Goal: Find specific page/section: Find specific page/section

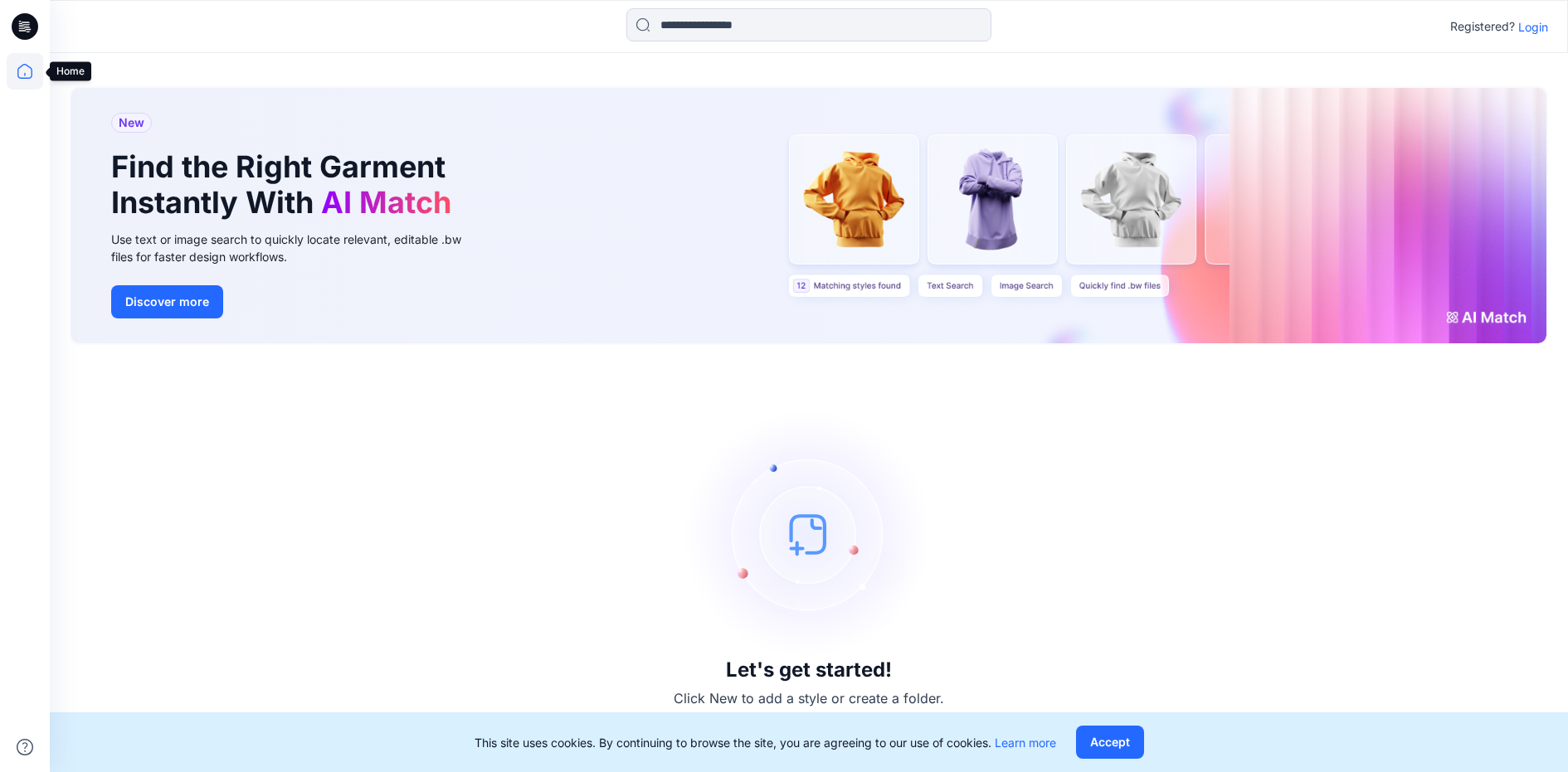
click at [27, 69] on icon at bounding box center [25, 71] width 36 height 36
click at [42, 70] on icon at bounding box center [25, 71] width 36 height 36
click at [29, 79] on icon at bounding box center [25, 71] width 36 height 36
click at [29, 24] on icon at bounding box center [26, 24] width 8 height 1
click at [29, 29] on icon at bounding box center [25, 27] width 27 height 27
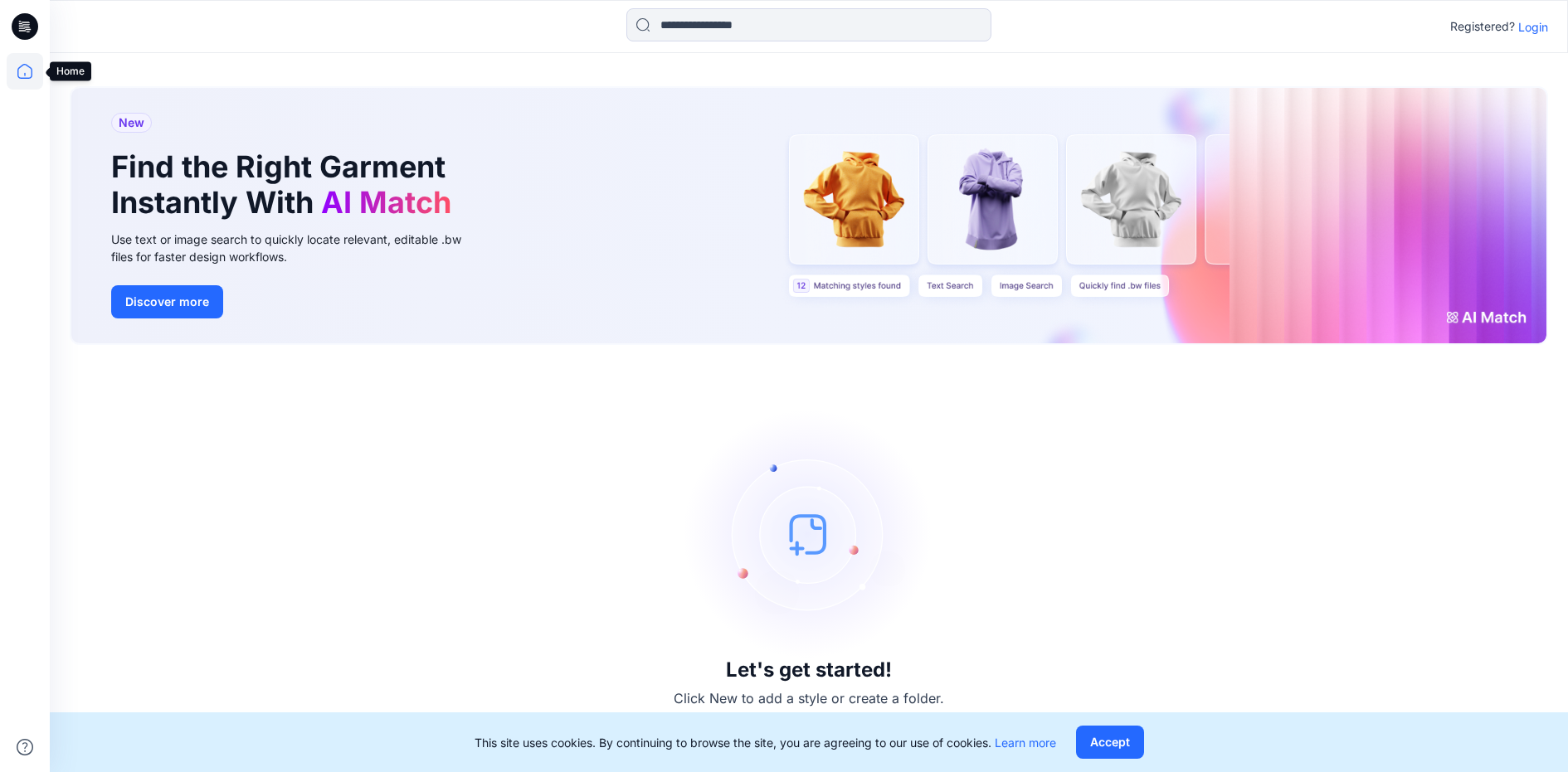
click at [27, 67] on icon at bounding box center [25, 71] width 36 height 36
click at [1537, 24] on p "Login" at bounding box center [1533, 27] width 30 height 17
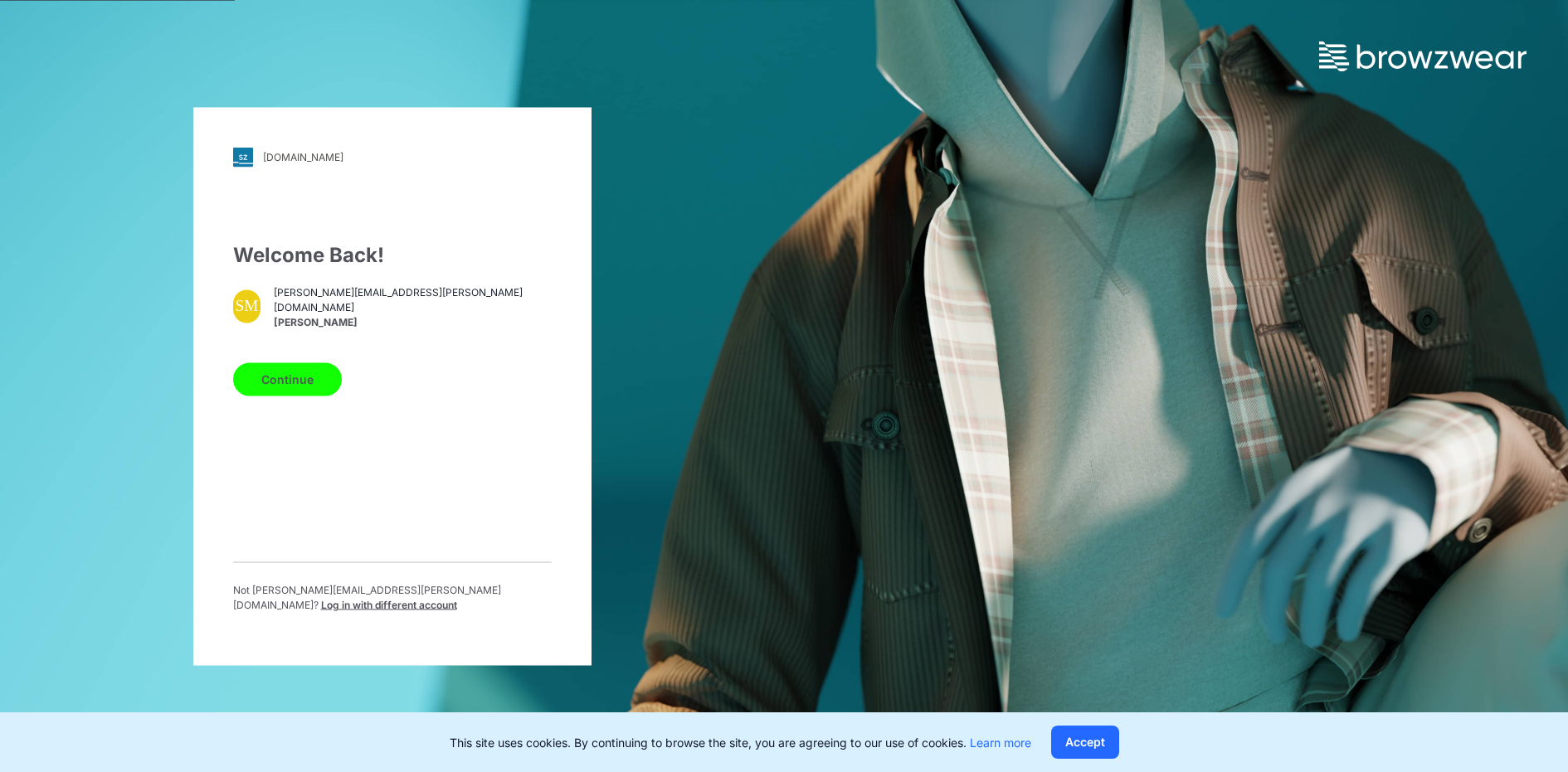
click at [273, 392] on button "Continue" at bounding box center [288, 378] width 109 height 33
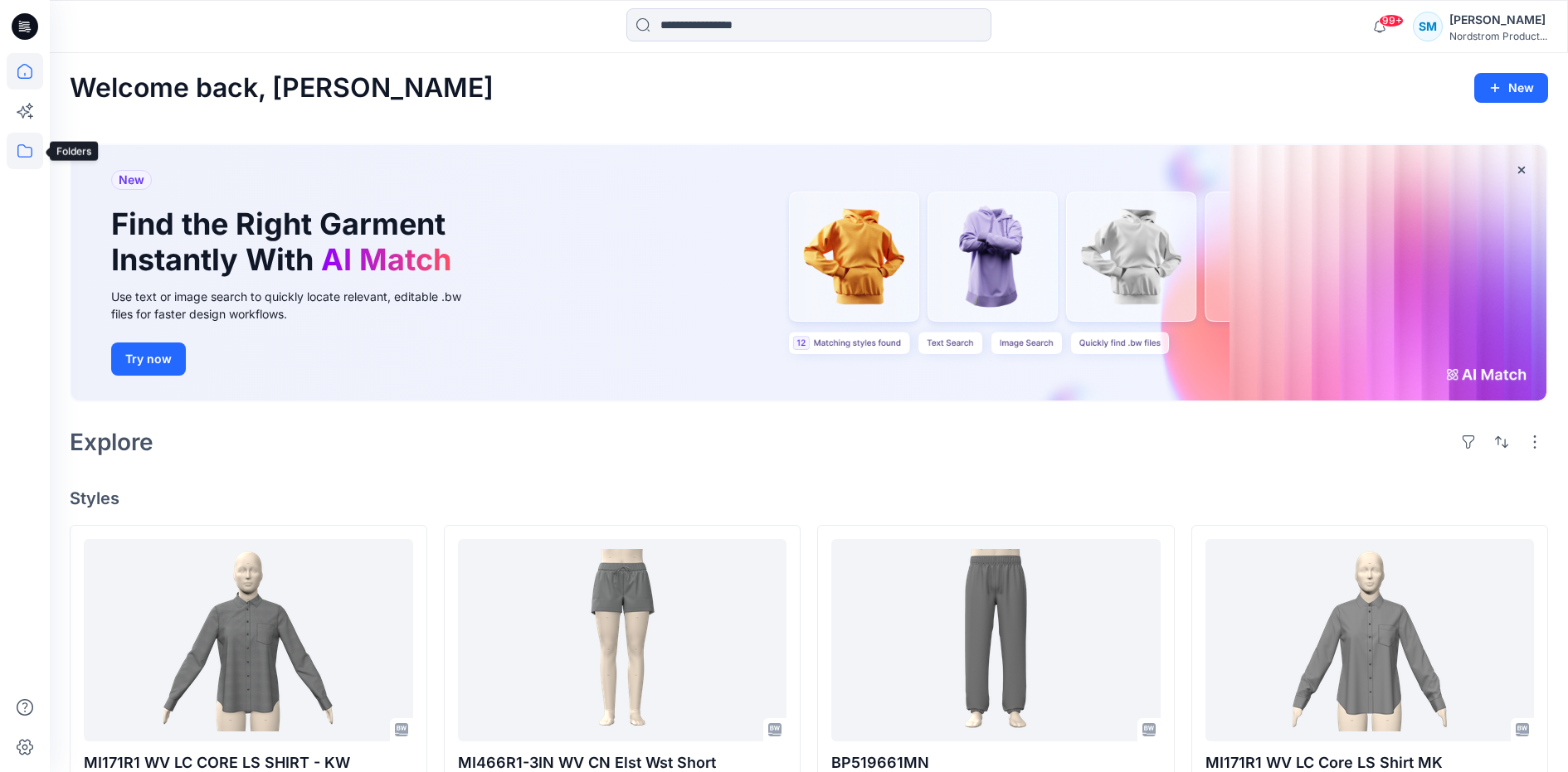
click at [19, 152] on icon at bounding box center [25, 151] width 36 height 36
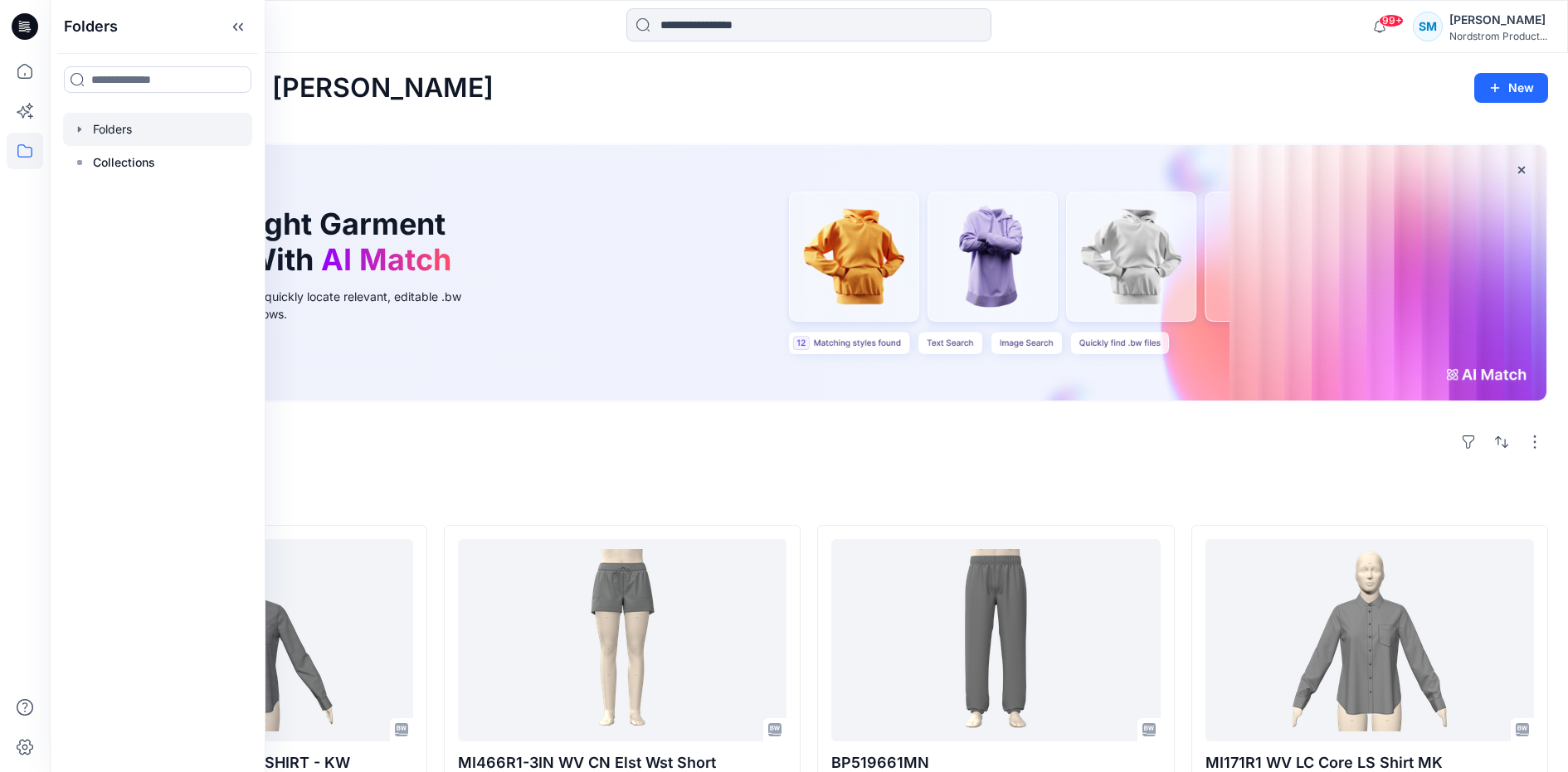
click at [112, 126] on div at bounding box center [157, 129] width 189 height 33
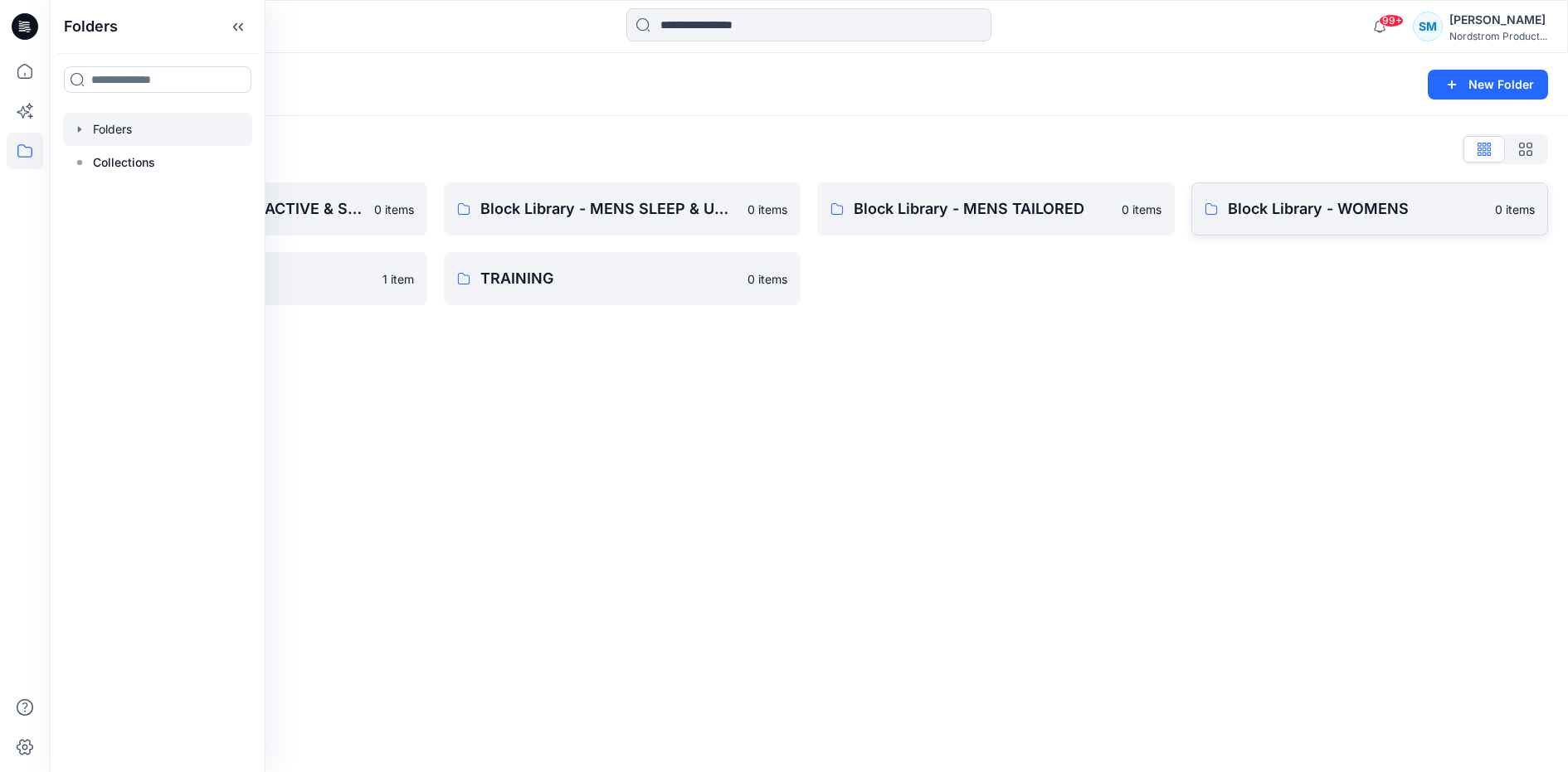
click at [1268, 205] on p "Block Library - WOMENS" at bounding box center [1356, 209] width 258 height 23
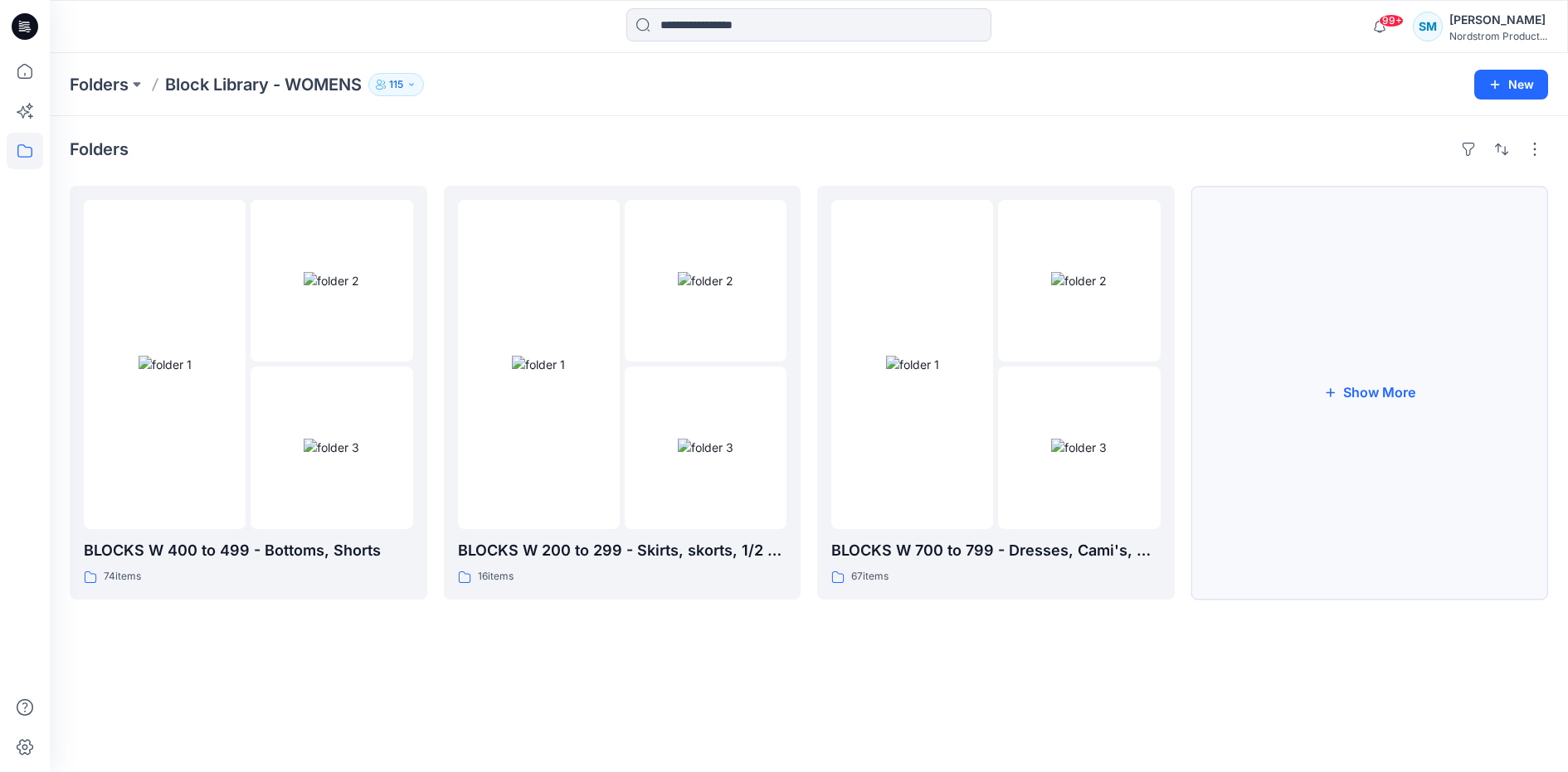
click at [1357, 413] on button "Show More" at bounding box center [1370, 393] width 357 height 414
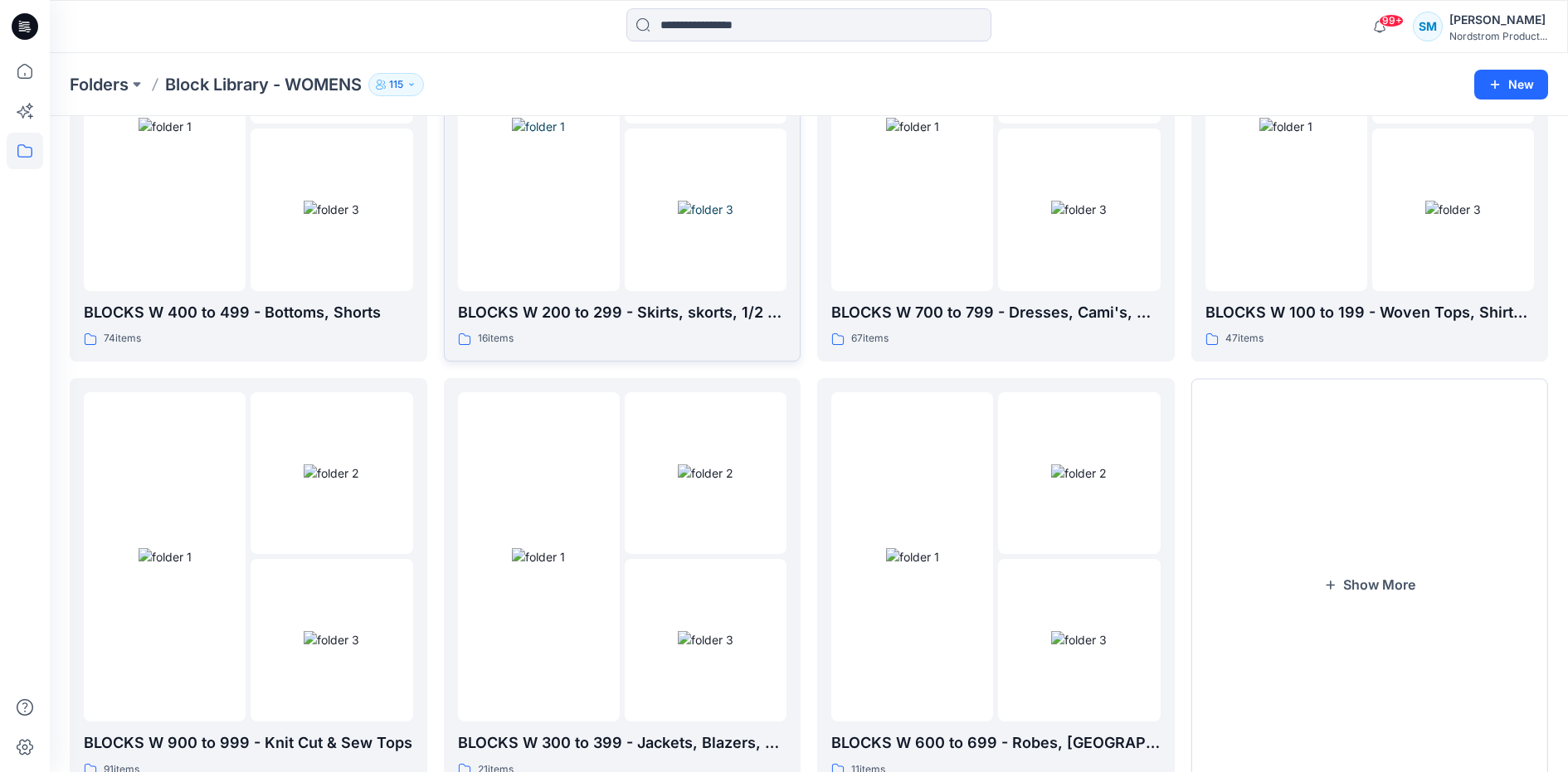
scroll to position [304, 0]
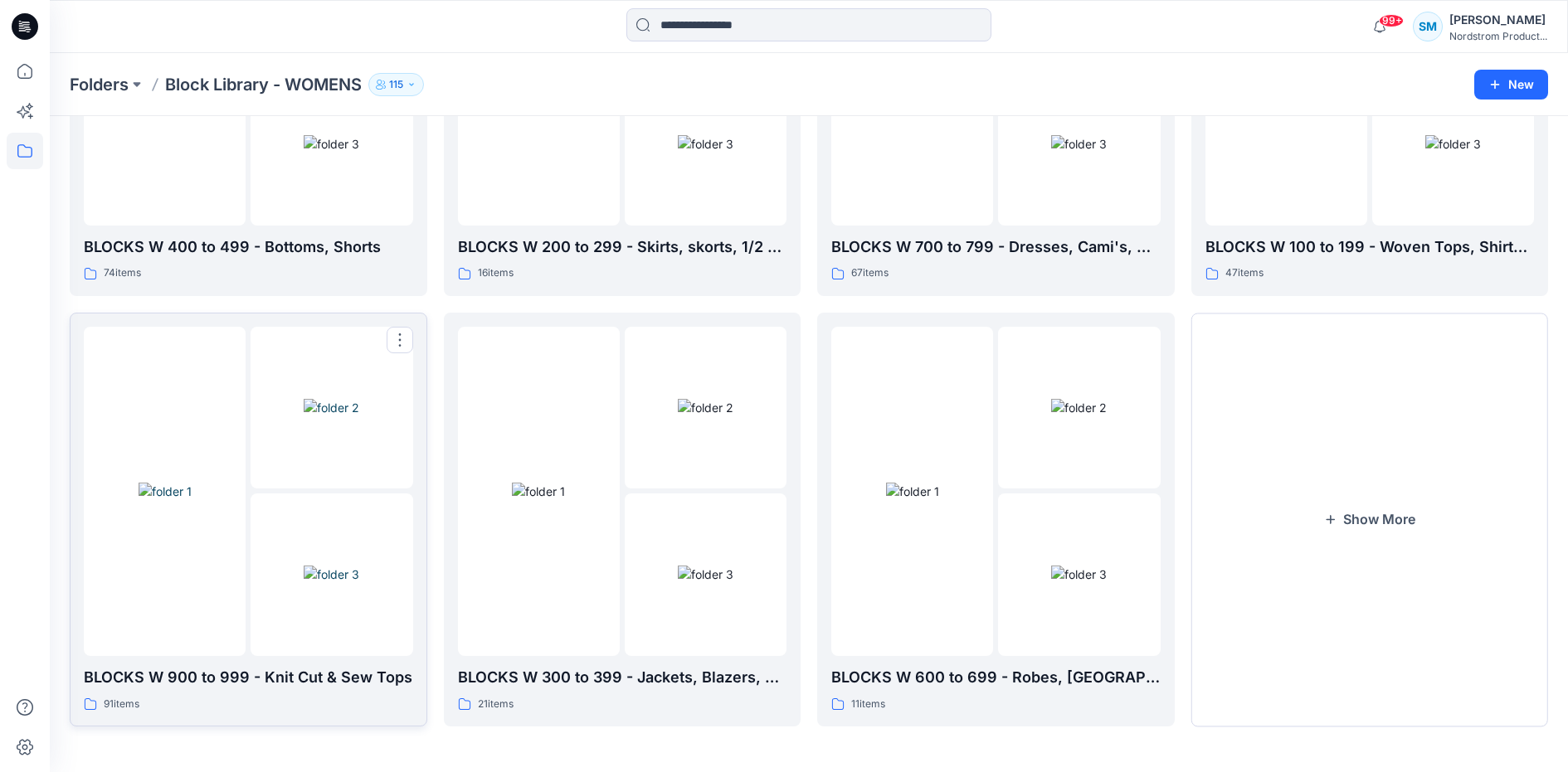
click at [225, 576] on div at bounding box center [165, 491] width 162 height 329
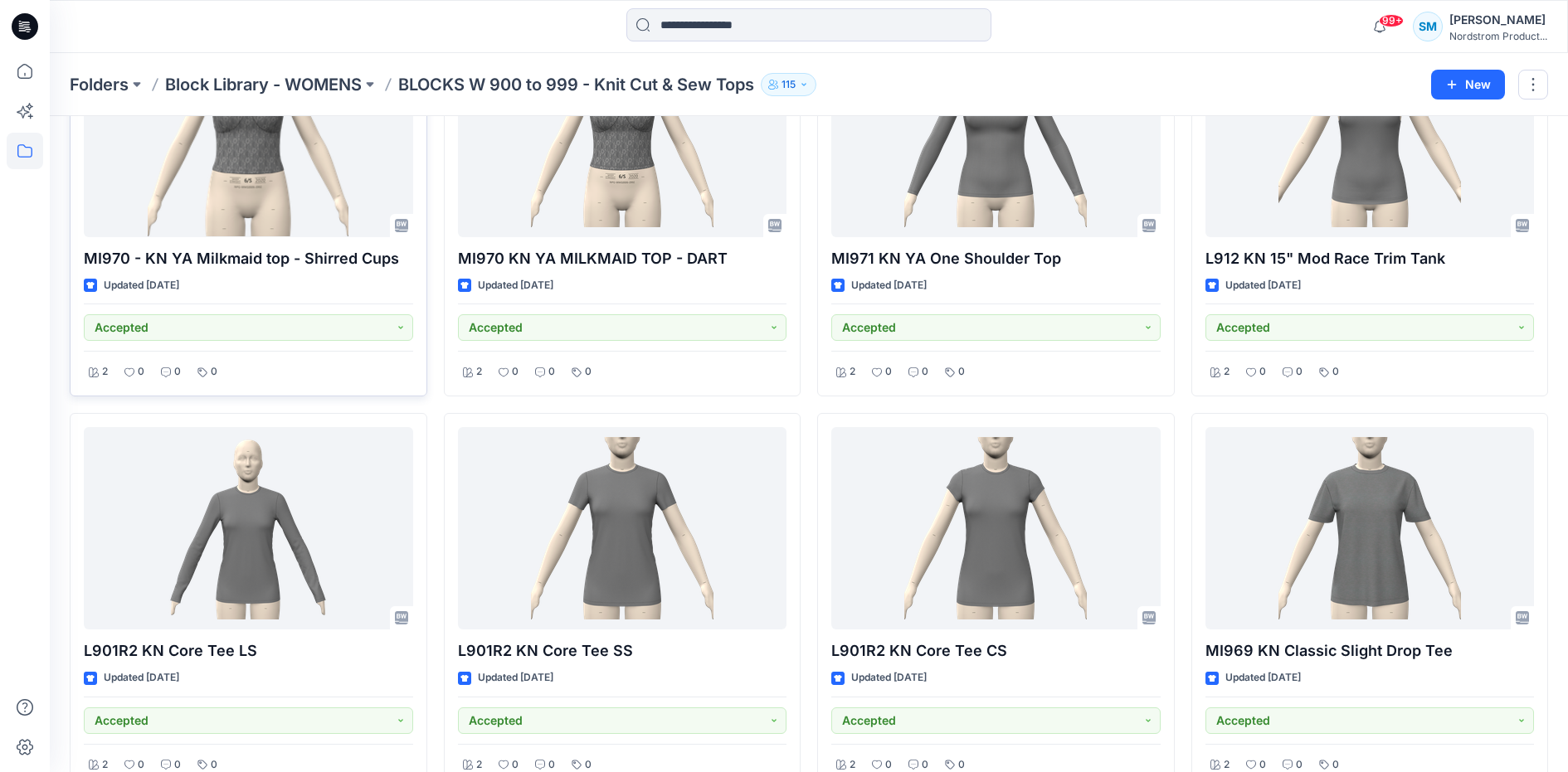
scroll to position [651, 0]
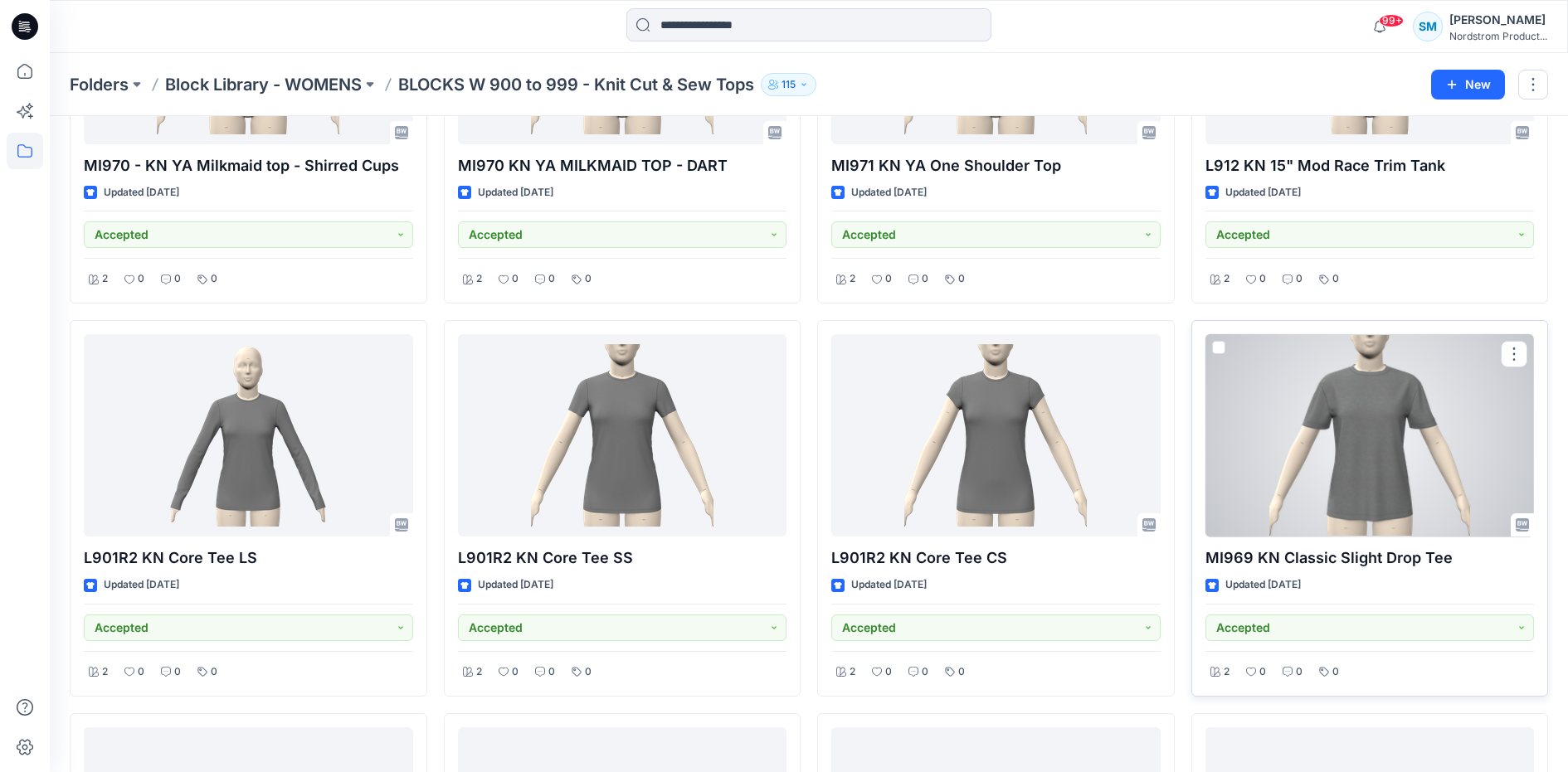
click at [1384, 478] on div at bounding box center [1370, 436] width 329 height 202
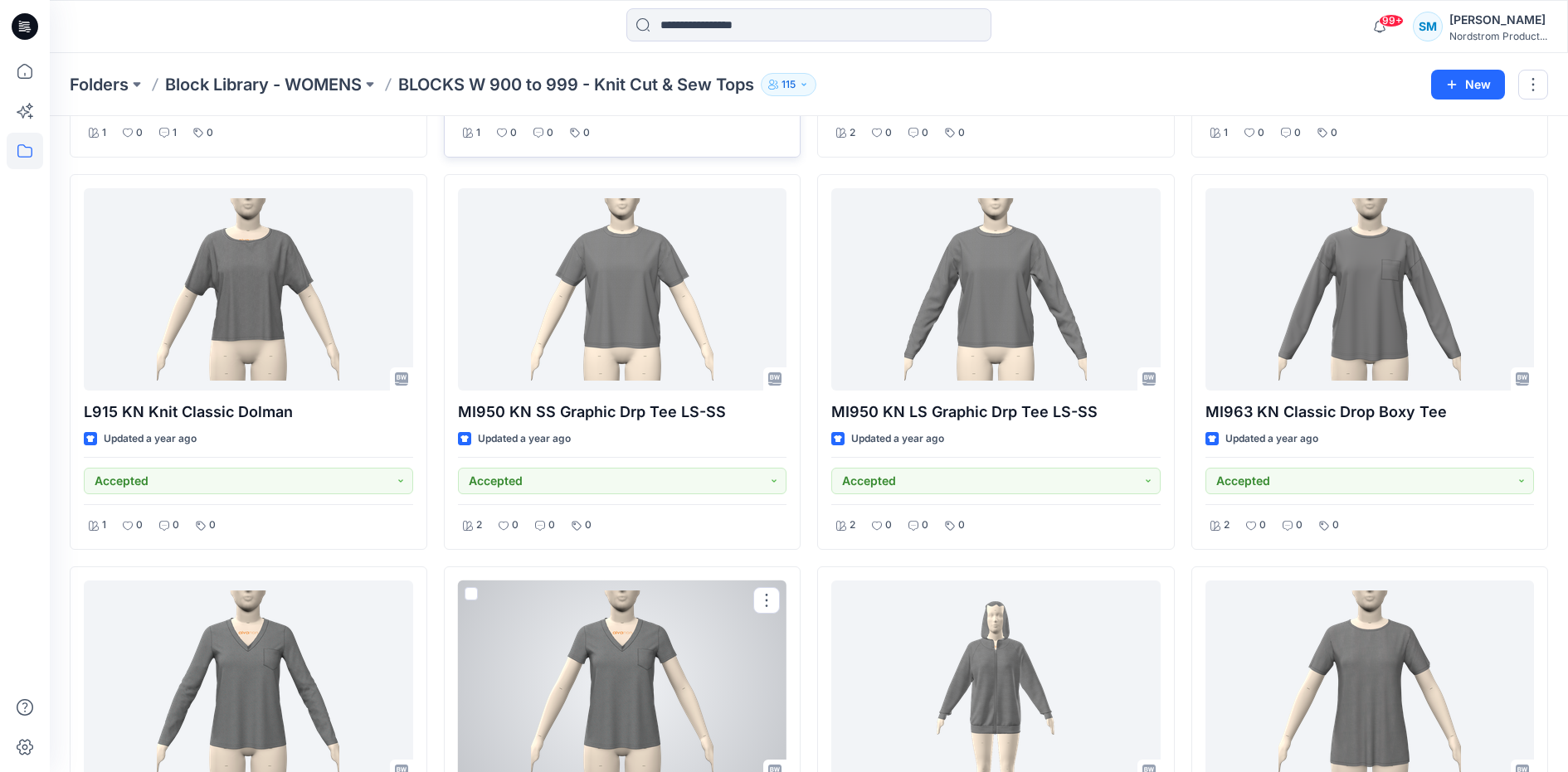
scroll to position [5910, 0]
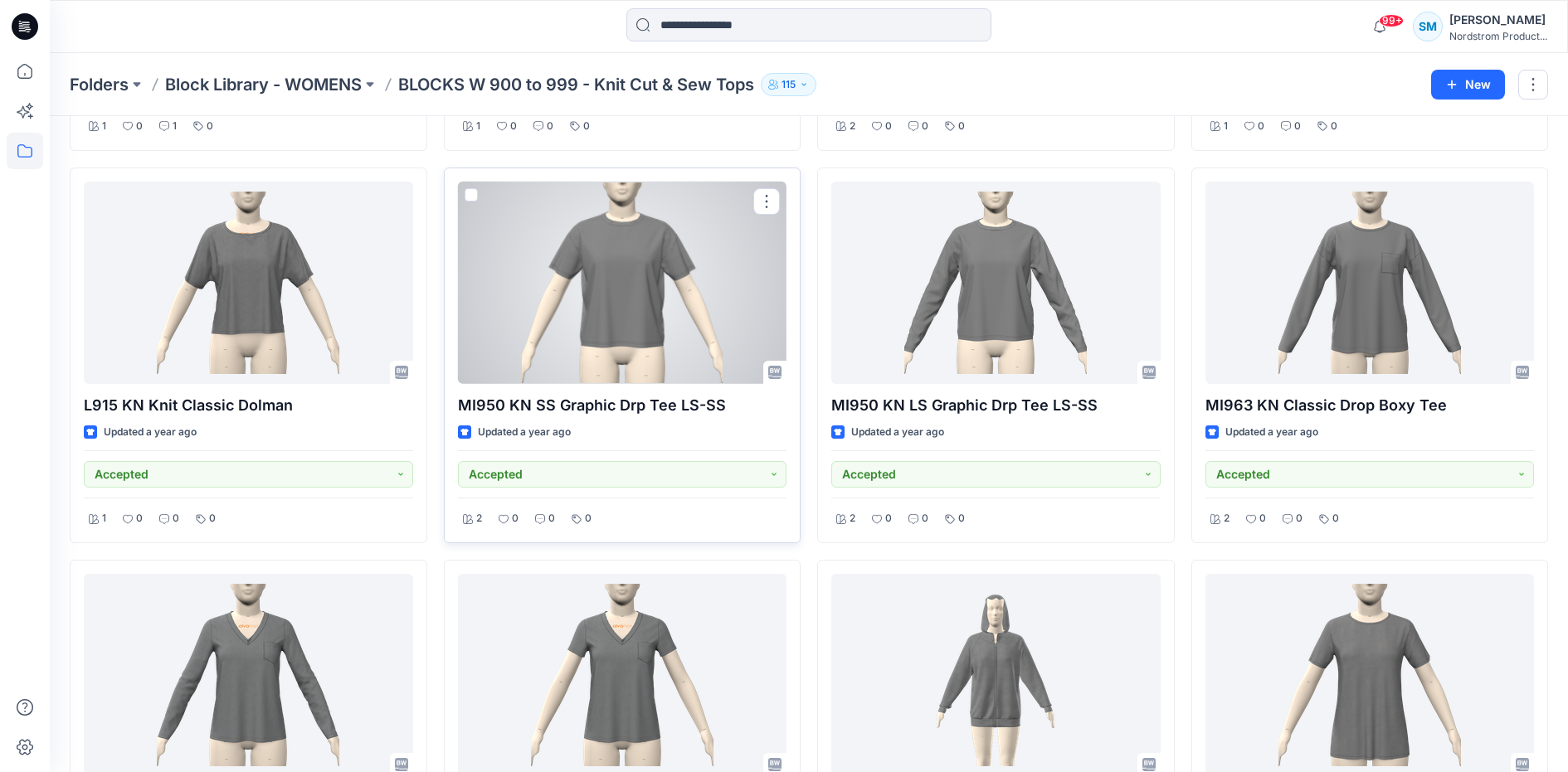
click at [620, 310] on div at bounding box center [621, 283] width 329 height 202
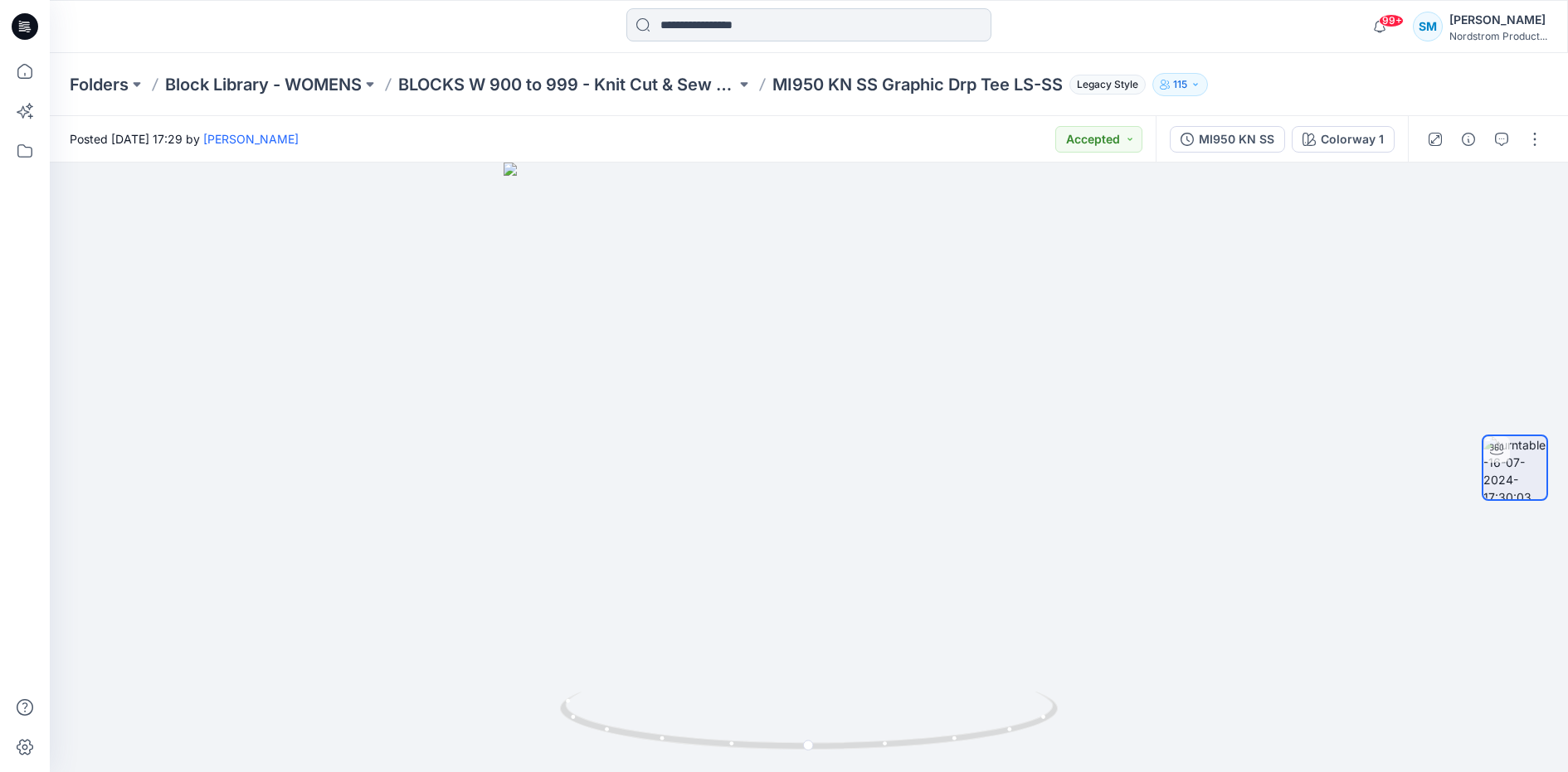
click at [703, 33] on input at bounding box center [808, 25] width 365 height 33
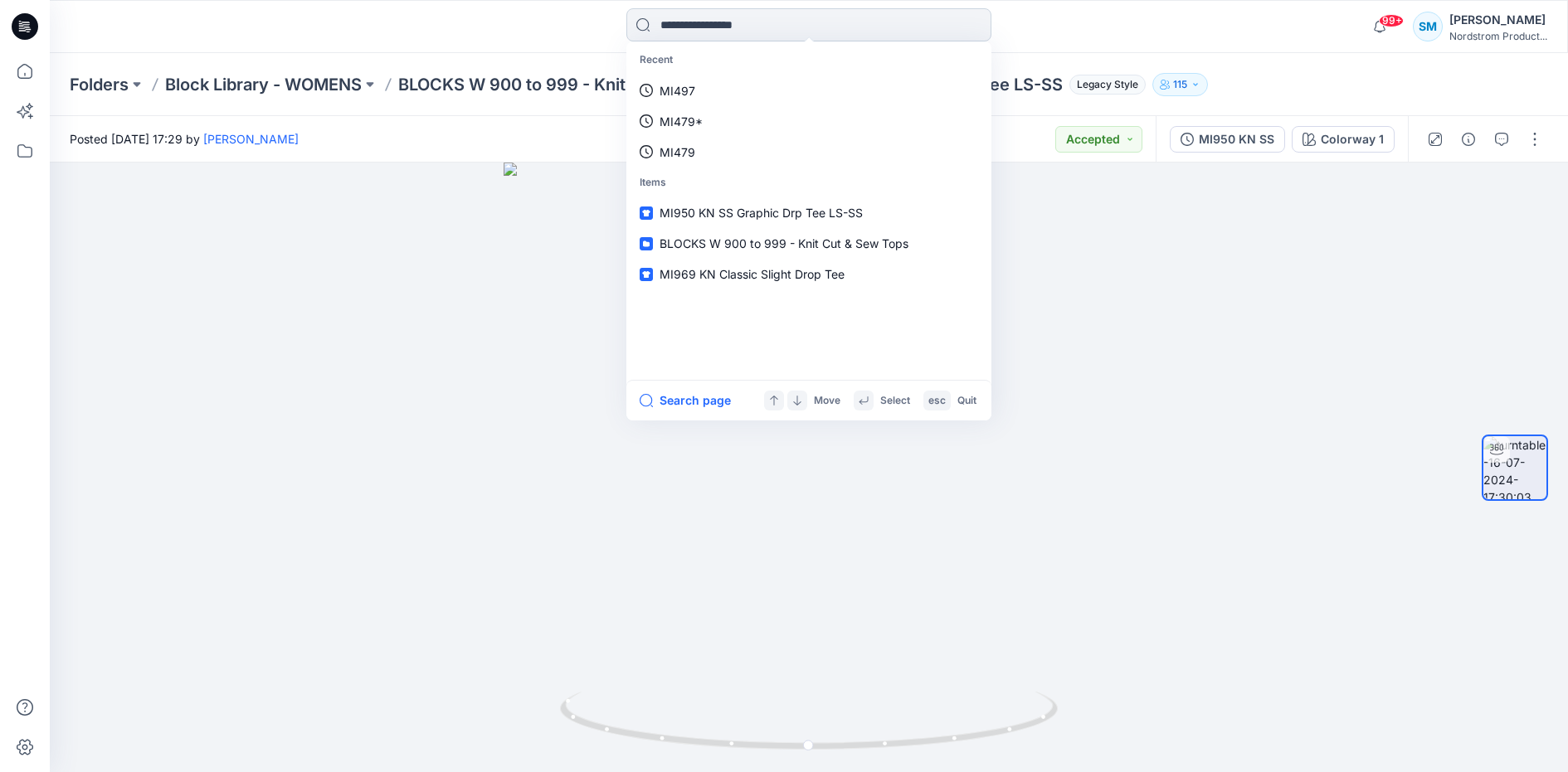
paste input "*****"
type input "*****"
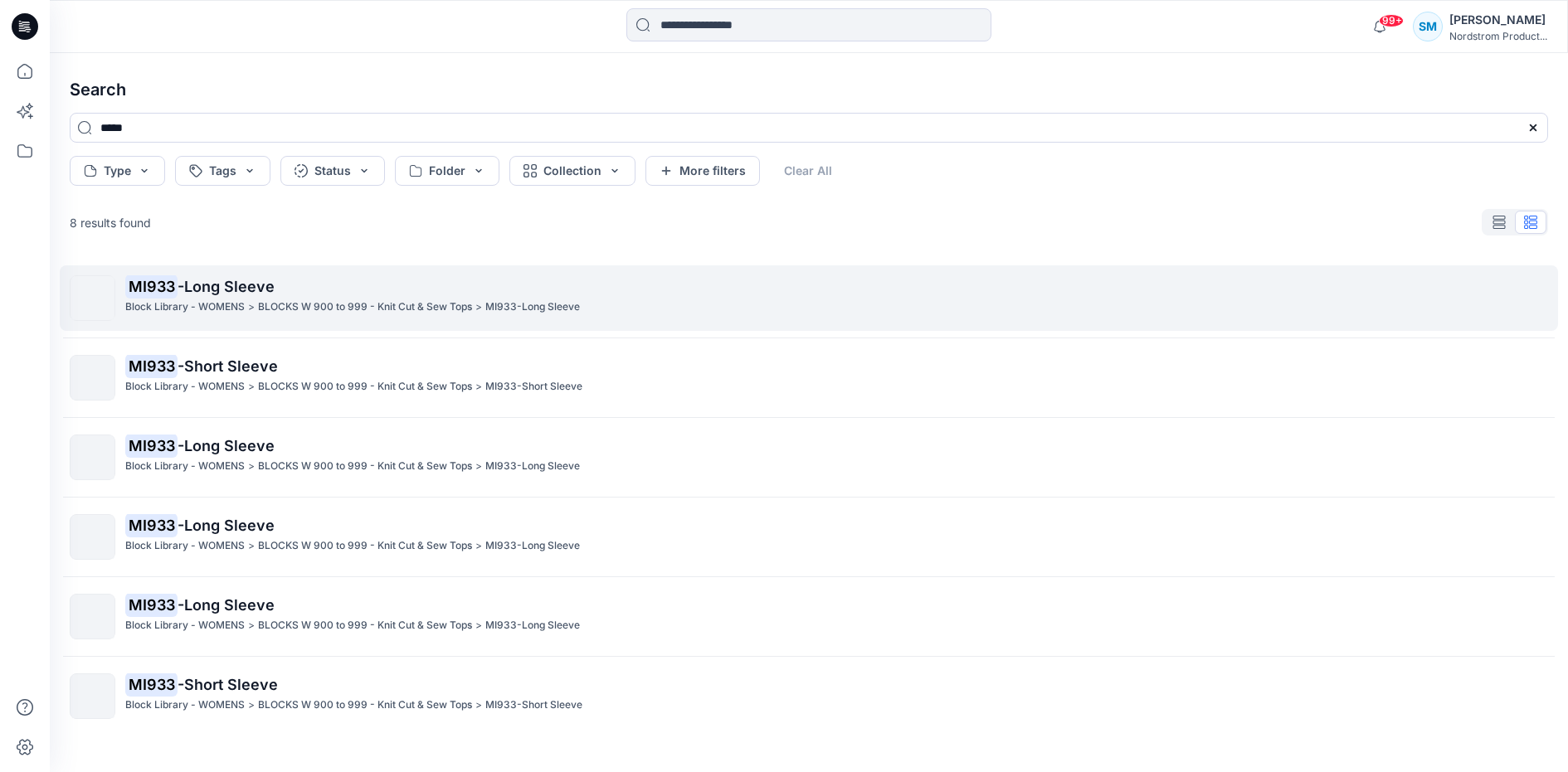
click at [246, 297] on p "MI933 -Long Sleeve" at bounding box center [836, 287] width 1422 height 23
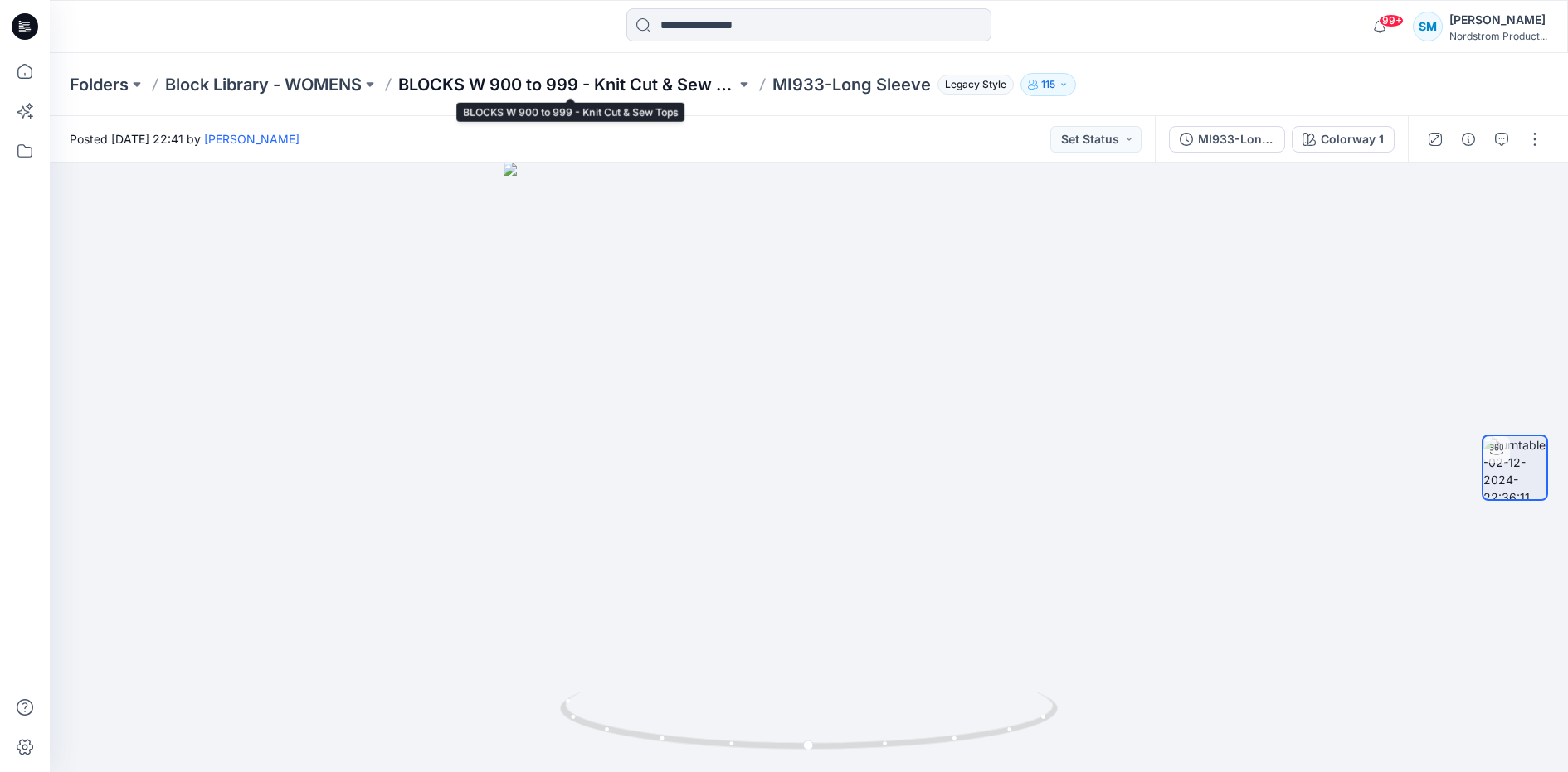
click at [704, 73] on p "BLOCKS W 900 to 999 - Knit Cut & Sew Tops" at bounding box center [567, 85] width 337 height 23
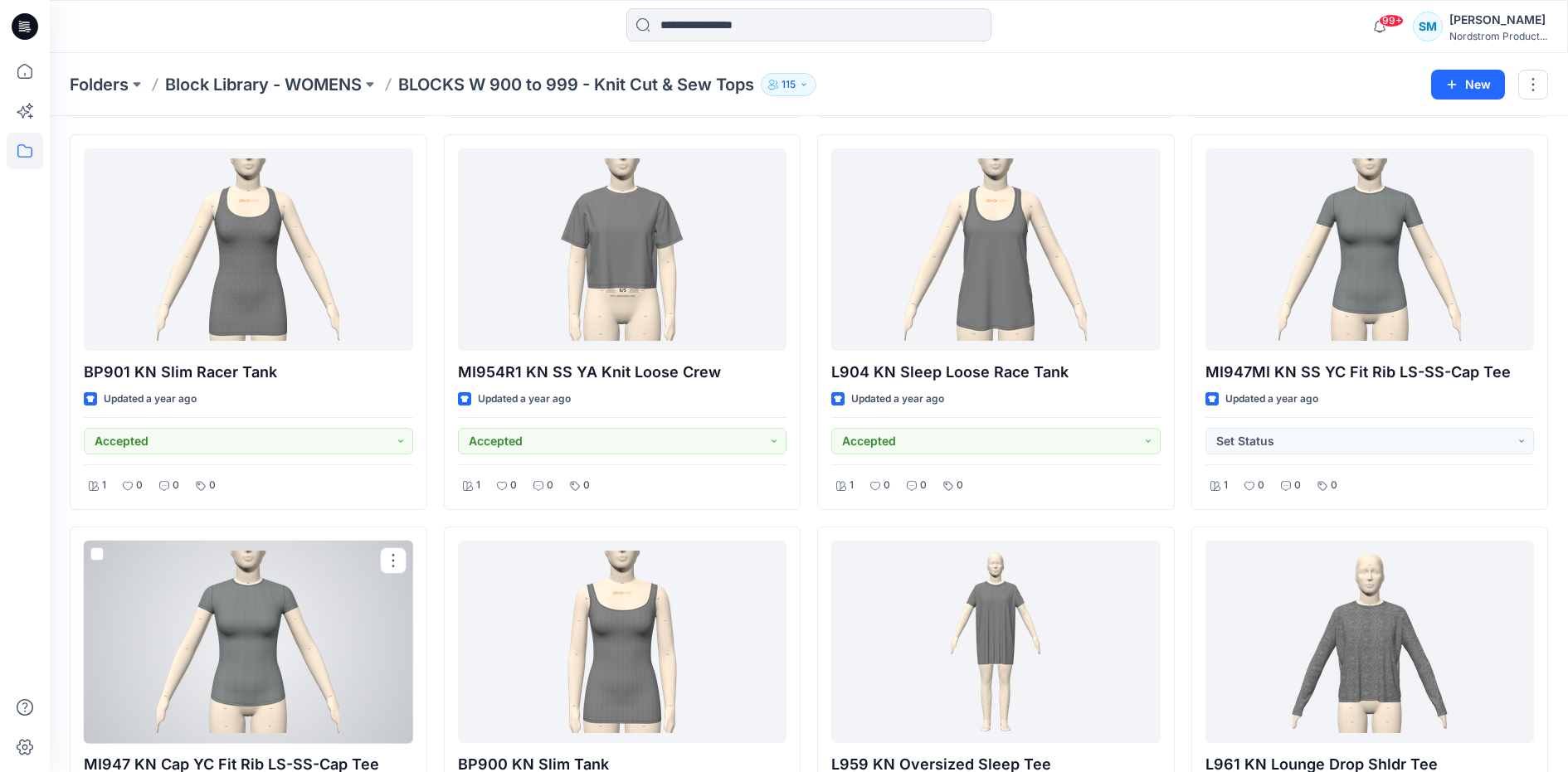
scroll to position [3573, 0]
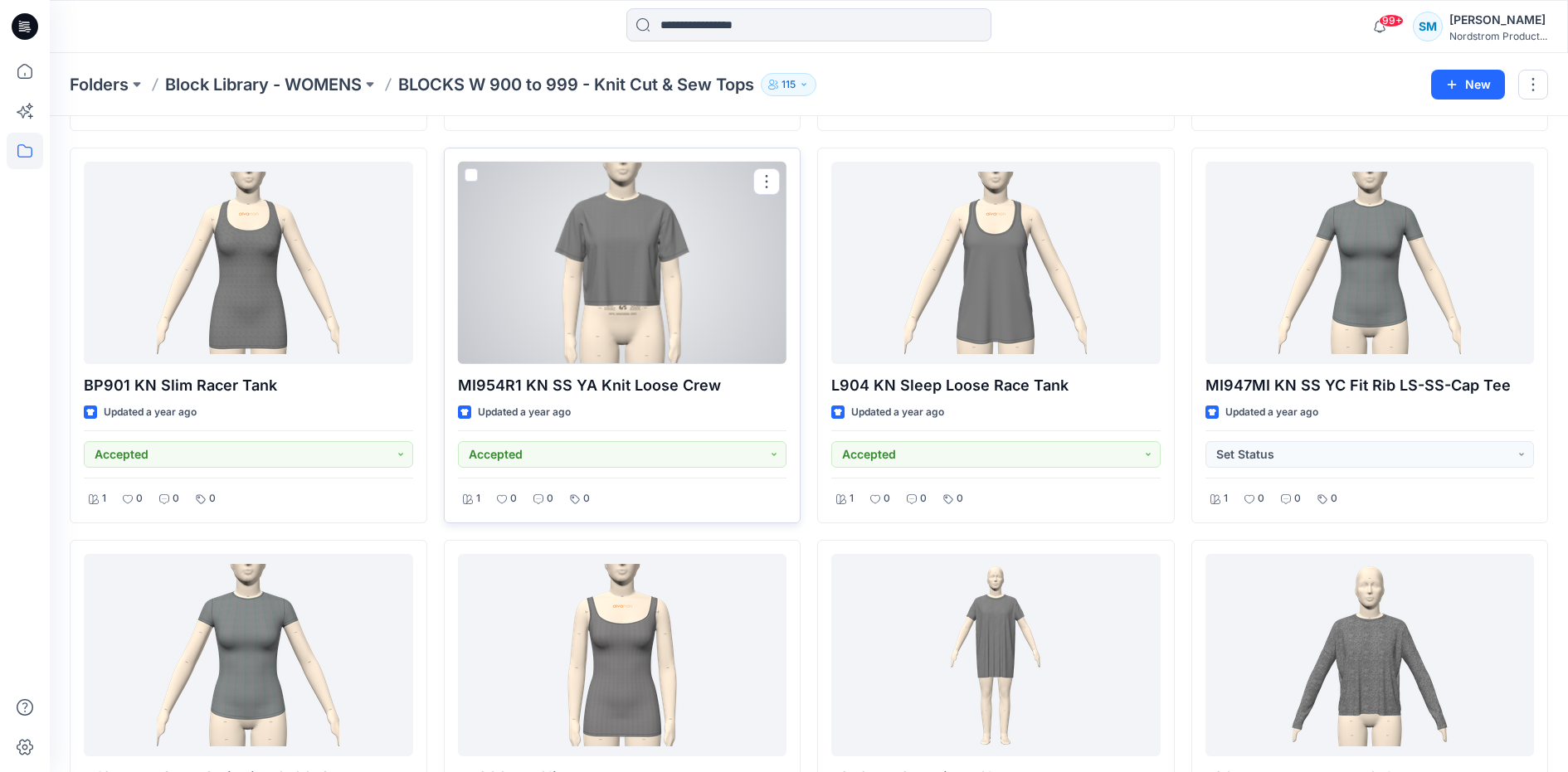
click at [664, 266] on div at bounding box center [621, 263] width 329 height 202
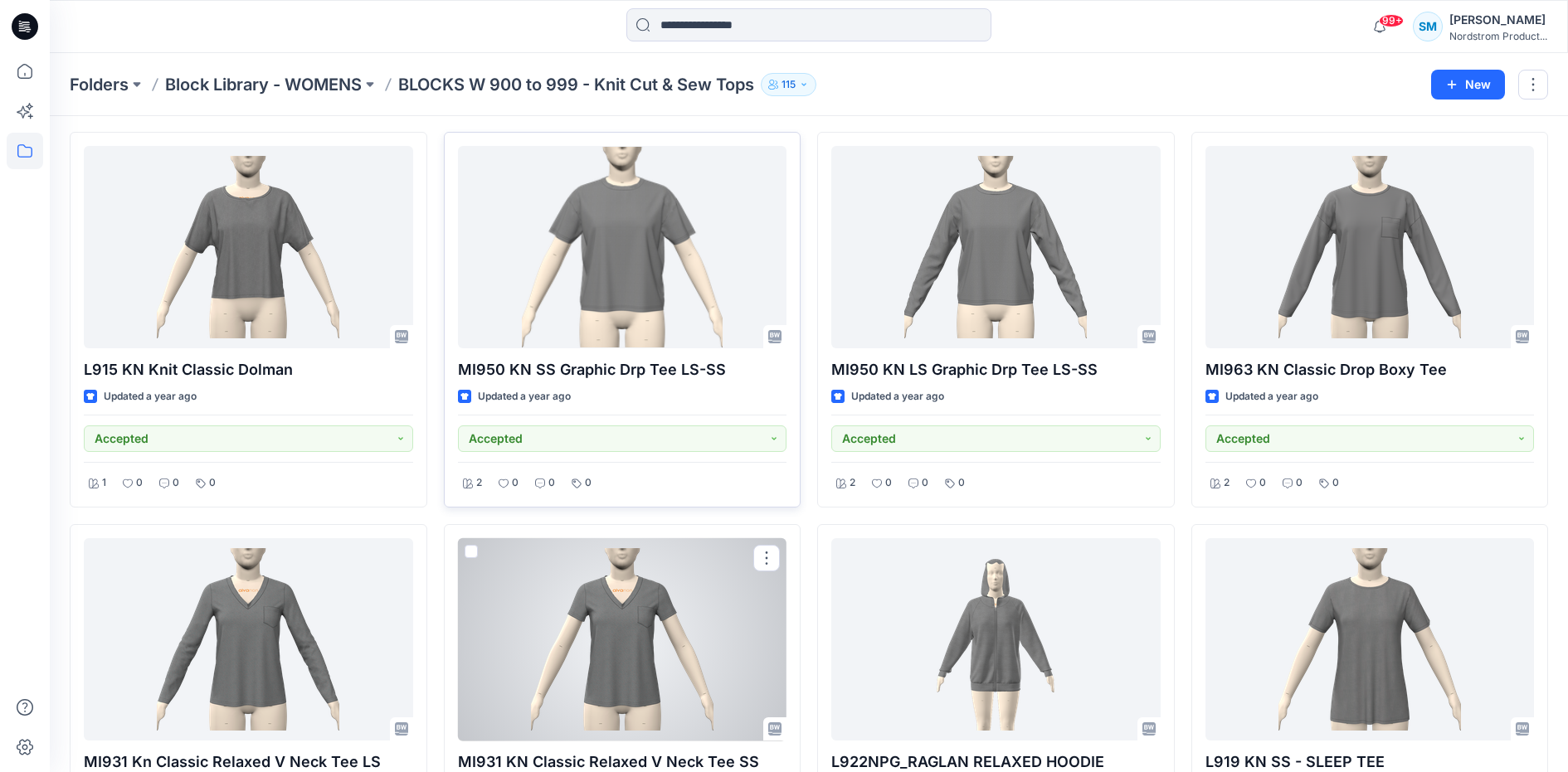
scroll to position [5911, 0]
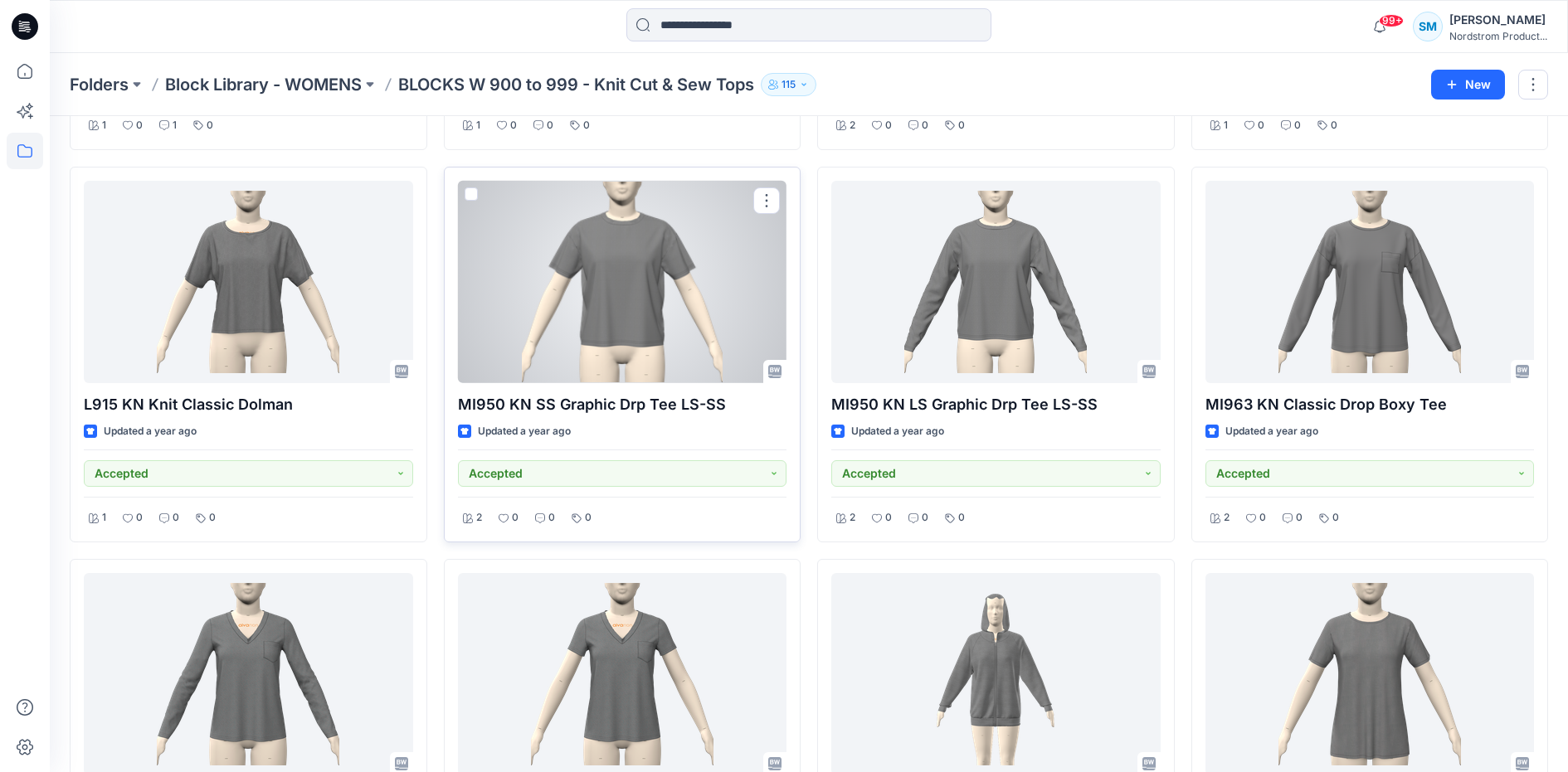
click at [687, 310] on div at bounding box center [621, 282] width 329 height 202
